Goal: Navigation & Orientation: Find specific page/section

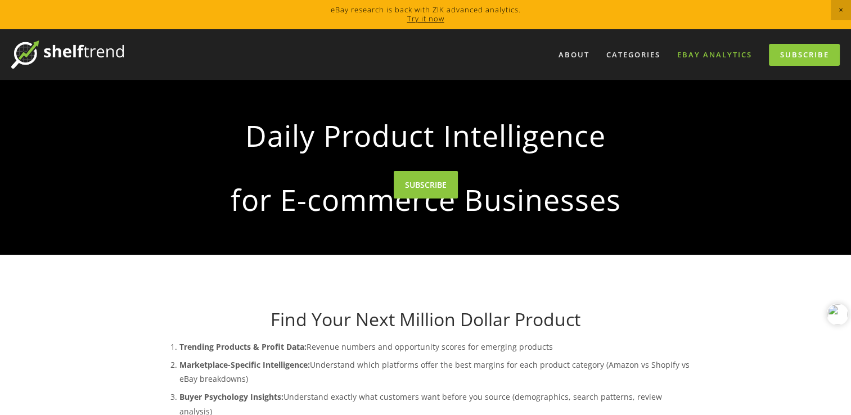
click at [697, 52] on link "eBay Analytics" at bounding box center [713, 55] width 89 height 19
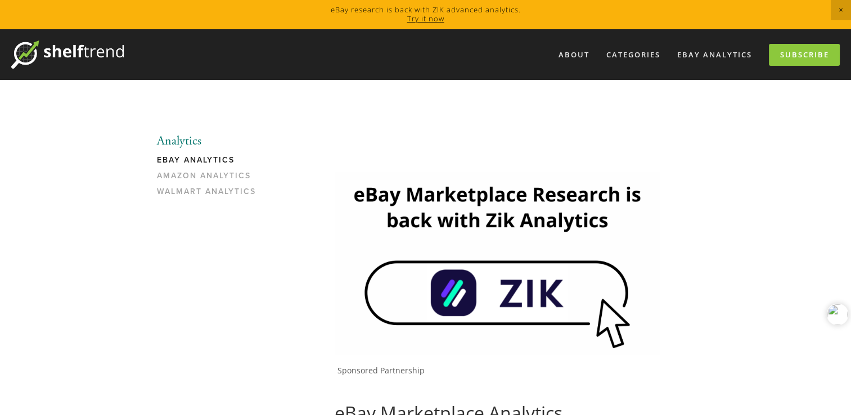
click at [221, 161] on link "eBay Analytics" at bounding box center [210, 163] width 107 height 16
click at [495, 296] on img at bounding box center [496, 263] width 325 height 183
click at [803, 53] on link "Subscribe" at bounding box center [803, 55] width 71 height 22
click at [567, 57] on link "About" at bounding box center [574, 55] width 46 height 19
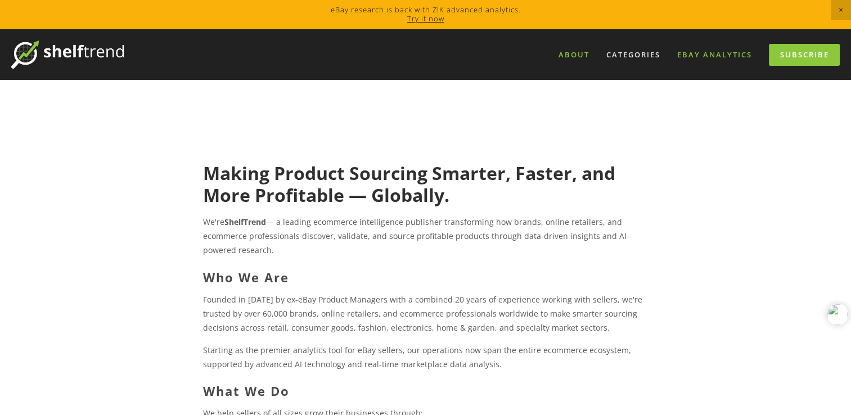
click at [702, 53] on link "eBay Analytics" at bounding box center [713, 55] width 89 height 19
